Goal: Information Seeking & Learning: Learn about a topic

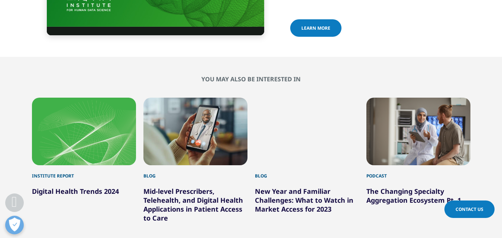
scroll to position [2601, 0]
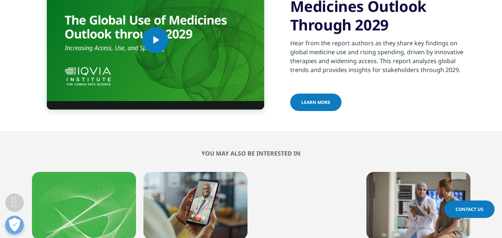
click at [315, 99] on span "learn more" at bounding box center [315, 102] width 29 height 6
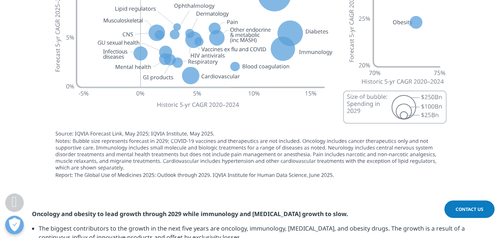
scroll to position [2271, 0]
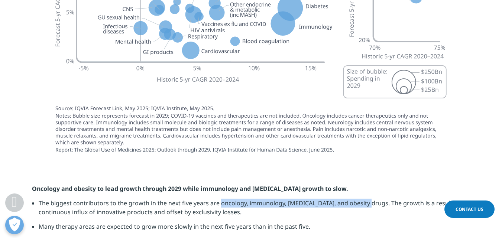
drag, startPoint x: 218, startPoint y: 176, endPoint x: 363, endPoint y: 178, distance: 144.9
click at [363, 199] on li "The biggest contributors to the growth in the next five years are oncology, imm…" at bounding box center [255, 210] width 432 height 23
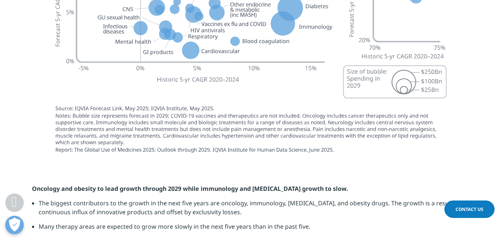
click at [236, 199] on li "The biggest contributors to the growth in the next five years are oncology, imm…" at bounding box center [255, 210] width 432 height 23
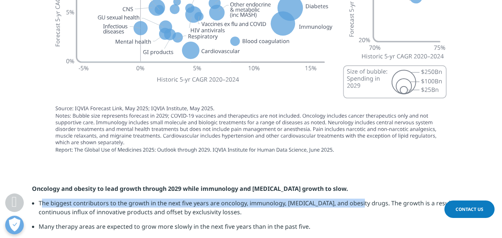
drag, startPoint x: 40, startPoint y: 176, endPoint x: 357, endPoint y: 178, distance: 316.6
click at [357, 199] on li "The biggest contributors to the growth in the next five years are oncology, imm…" at bounding box center [255, 210] width 432 height 23
click at [40, 199] on li "The biggest contributors to the growth in the next five years are oncology, imm…" at bounding box center [255, 210] width 432 height 23
drag, startPoint x: 39, startPoint y: 177, endPoint x: 366, endPoint y: 176, distance: 327.0
click at [366, 199] on li "The biggest contributors to the growth in the next five years are oncology, imm…" at bounding box center [255, 210] width 432 height 23
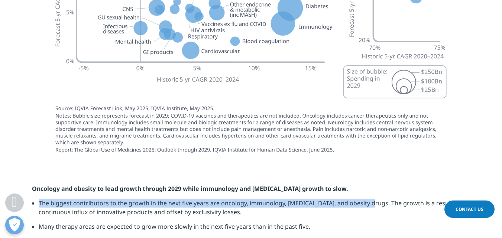
copy li "The biggest contributors to the growth in the next five years are oncology, imm…"
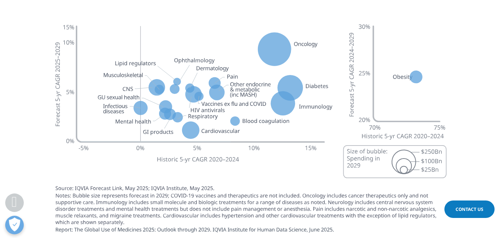
scroll to position [2210, 0]
